Goal: Information Seeking & Learning: Learn about a topic

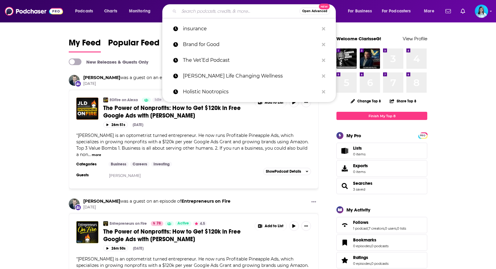
click at [198, 10] on input "Search podcasts, credits, & more..." at bounding box center [239, 11] width 121 height 10
paste input "homeschooling"
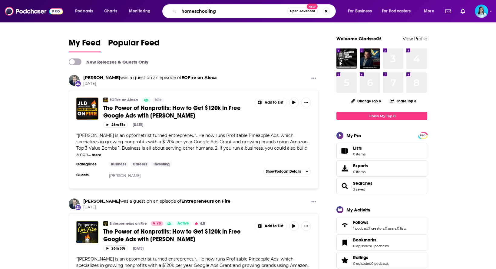
type input "homeschooling"
click at [301, 12] on span "Open Advanced" at bounding box center [302, 11] width 25 height 3
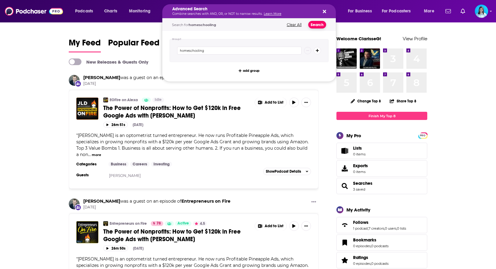
click at [317, 24] on button "Search" at bounding box center [317, 25] width 18 height 8
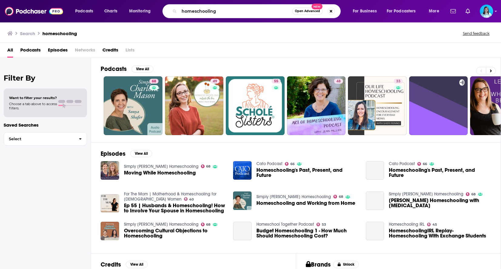
click at [38, 49] on span "Podcasts" at bounding box center [30, 51] width 20 height 12
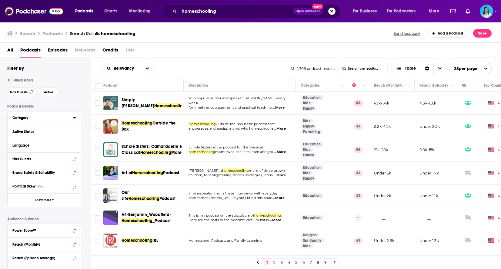
click at [63, 119] on div "Category" at bounding box center [40, 118] width 57 height 4
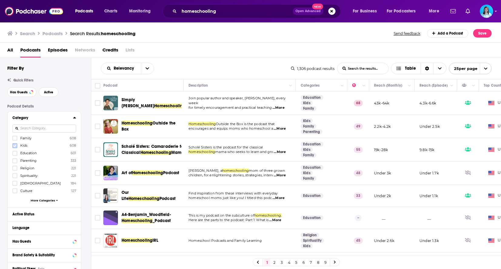
click at [16, 144] on icon at bounding box center [15, 146] width 4 height 4
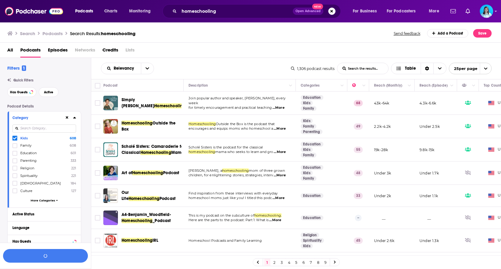
click at [14, 138] on icon at bounding box center [15, 138] width 4 height 3
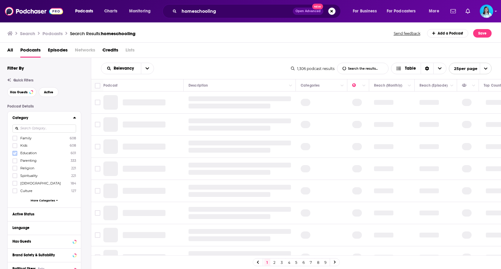
click at [16, 152] on icon at bounding box center [15, 153] width 4 height 4
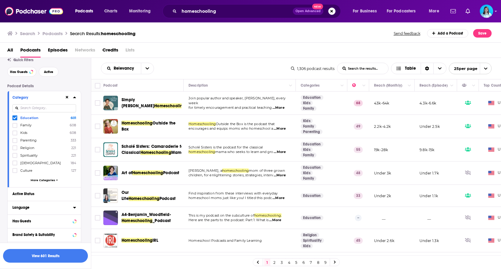
scroll to position [30, 0]
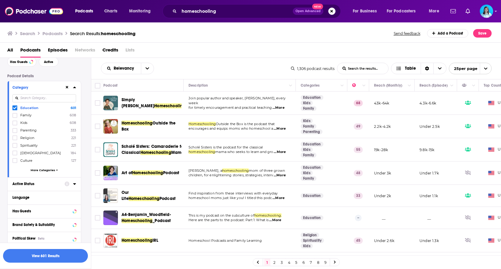
drag, startPoint x: 64, startPoint y: 187, endPoint x: 71, endPoint y: 183, distance: 7.9
click at [71, 183] on div at bounding box center [71, 184] width 12 height 8
click at [74, 184] on icon at bounding box center [74, 184] width 3 height 2
click at [43, 194] on span "All" at bounding box center [41, 195] width 57 height 8
click at [25, 215] on span "Active" at bounding box center [31, 215] width 32 height 3
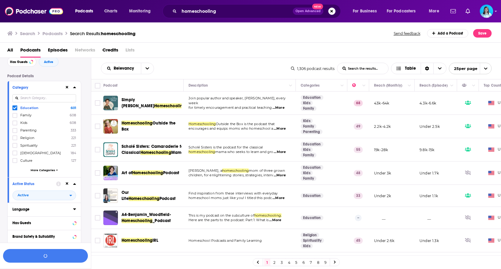
click at [74, 209] on icon at bounding box center [74, 209] width 3 height 2
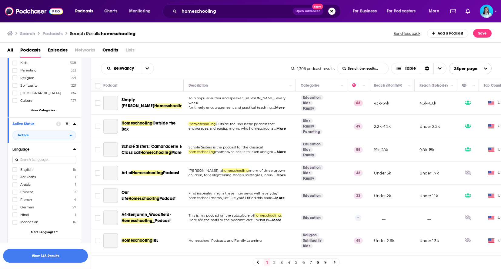
scroll to position [91, 0]
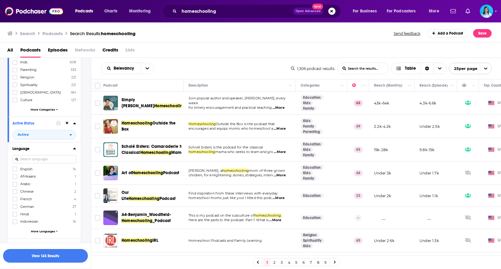
click at [31, 171] on span "English" at bounding box center [26, 169] width 12 height 4
click at [15, 171] on input "multiSelectOption-en-0" at bounding box center [15, 171] width 0 height 0
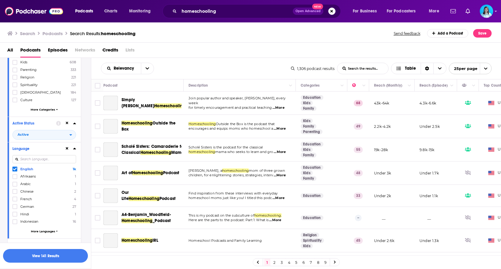
scroll to position [212, 0]
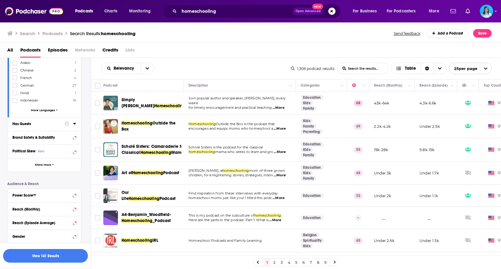
click at [71, 123] on div at bounding box center [71, 124] width 12 height 8
click at [75, 125] on icon at bounding box center [74, 123] width 3 height 5
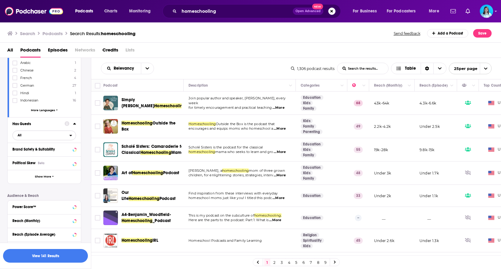
click at [44, 139] on span "All" at bounding box center [41, 135] width 57 height 8
drag, startPoint x: 39, startPoint y: 154, endPoint x: 53, endPoint y: 160, distance: 15.5
click at [39, 154] on span "Has guests" at bounding box center [32, 155] width 35 height 3
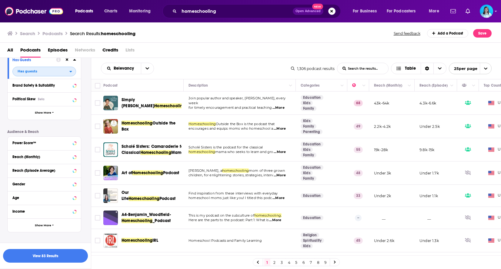
scroll to position [286, 0]
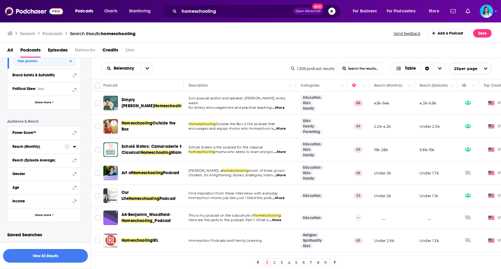
click at [74, 148] on icon at bounding box center [74, 146] width 3 height 5
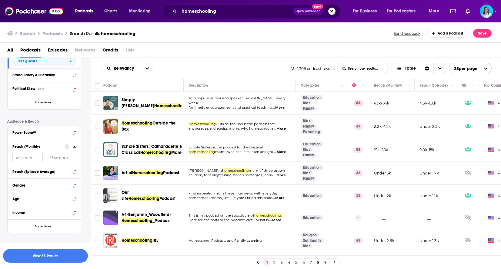
click at [25, 156] on input "number" at bounding box center [27, 158] width 30 height 10
type input "1"
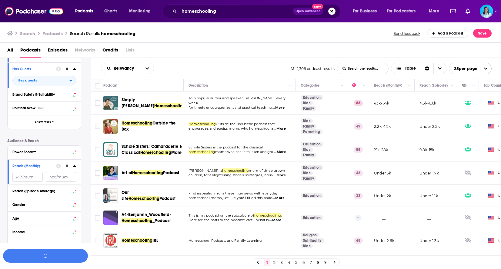
scroll to position [256, 0]
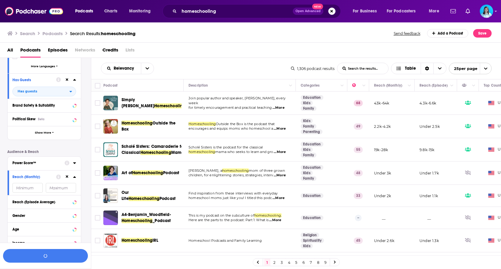
click at [72, 162] on div at bounding box center [71, 163] width 12 height 8
click at [75, 162] on icon at bounding box center [74, 163] width 3 height 2
click at [13, 216] on icon at bounding box center [15, 218] width 4 height 4
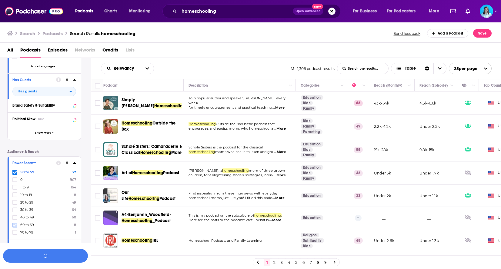
click at [16, 226] on icon at bounding box center [15, 225] width 4 height 4
click at [13, 230] on label at bounding box center [14, 232] width 5 height 5
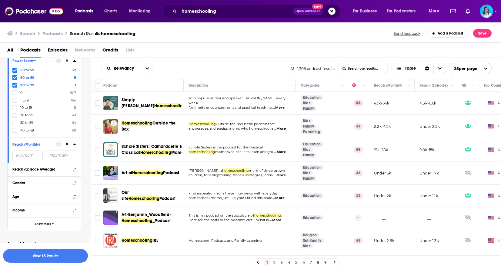
scroll to position [367, 0]
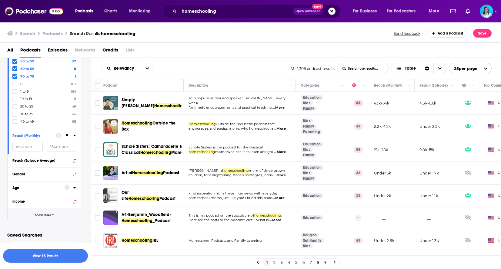
click at [50, 214] on span "Show More" at bounding box center [43, 215] width 16 height 3
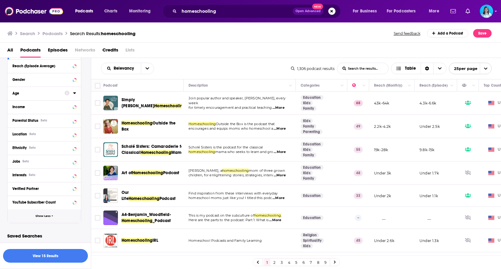
scroll to position [462, 0]
click at [49, 256] on button "View 15 Results" at bounding box center [45, 256] width 85 height 14
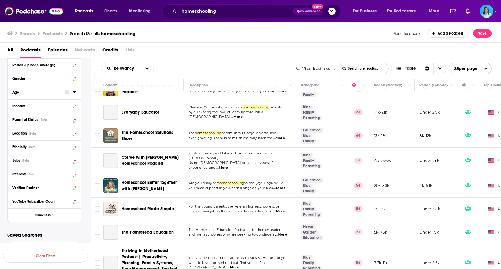
scroll to position [215, 0]
